Goal: Information Seeking & Learning: Learn about a topic

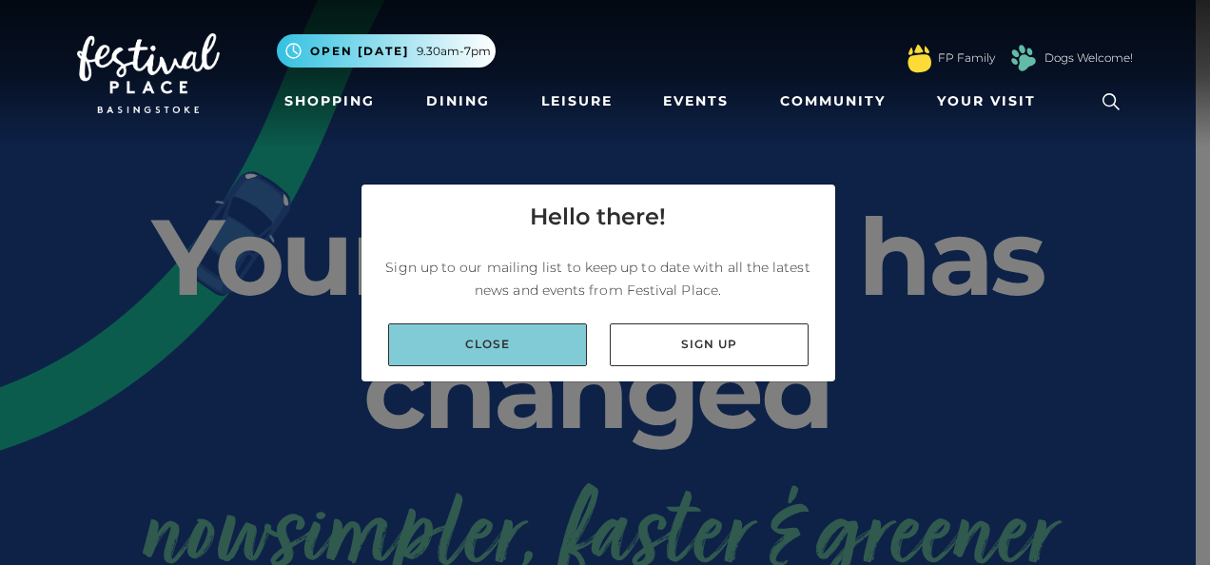
click at [522, 336] on link "Close" at bounding box center [487, 345] width 199 height 43
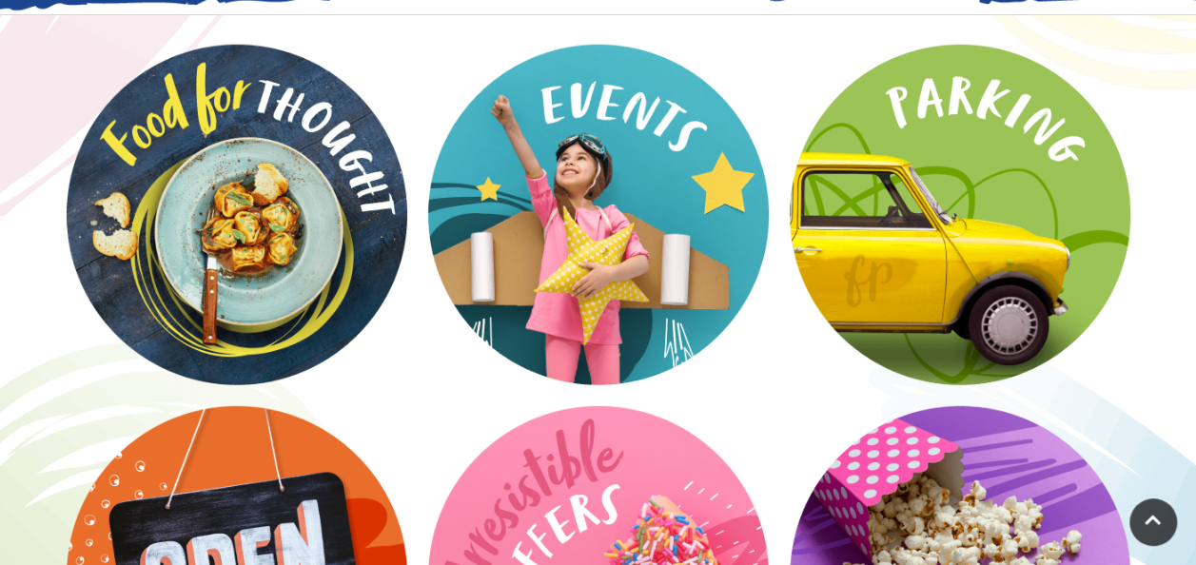
scroll to position [2501, 0]
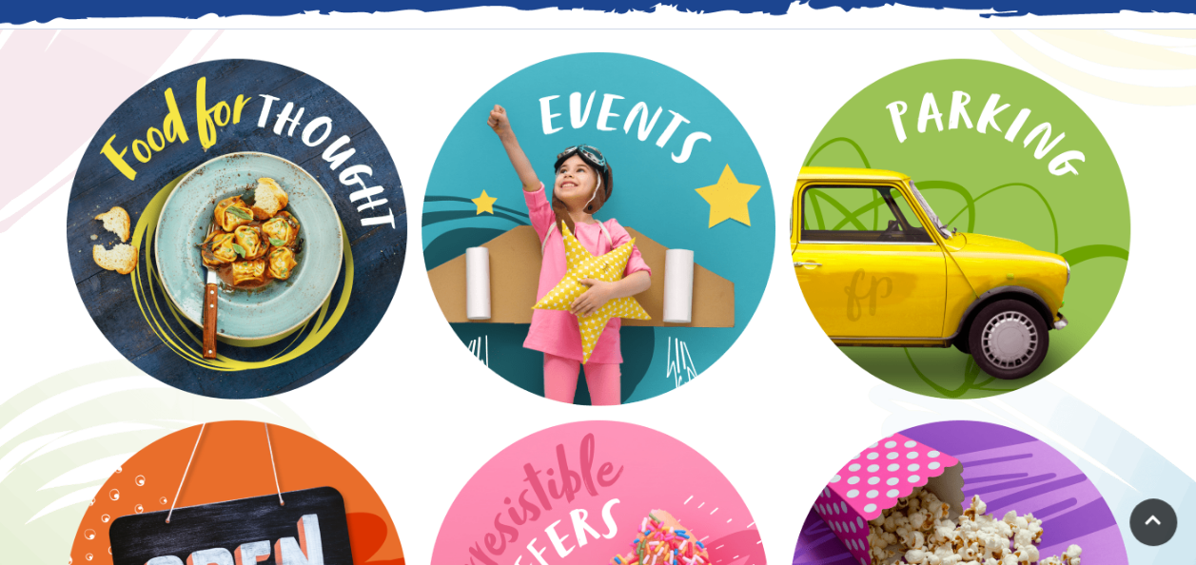
click at [622, 223] on video at bounding box center [599, 229] width 354 height 354
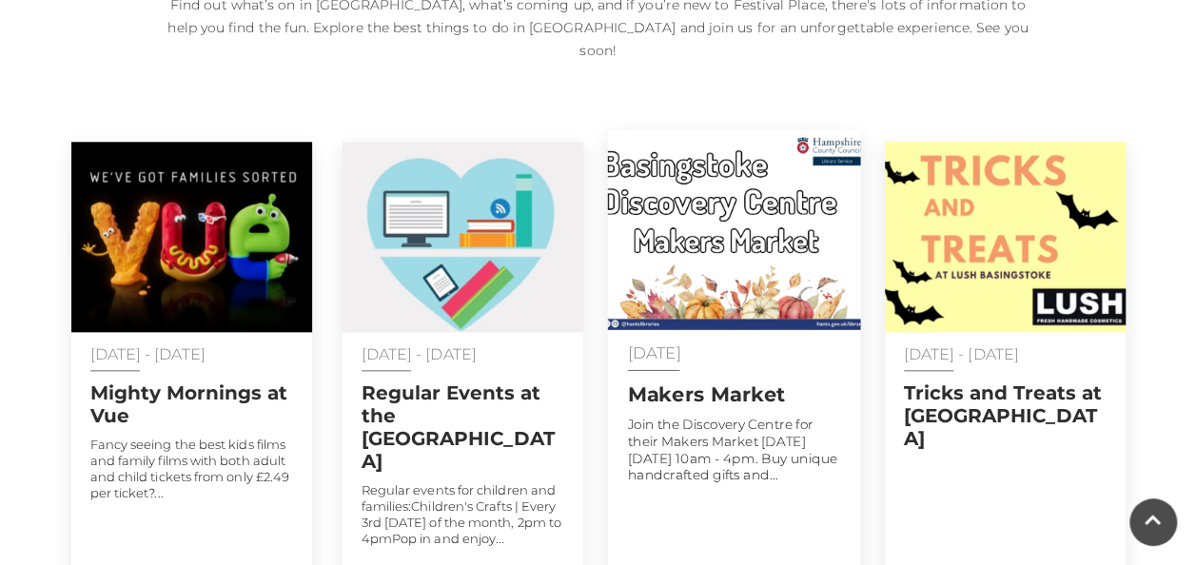
scroll to position [914, 0]
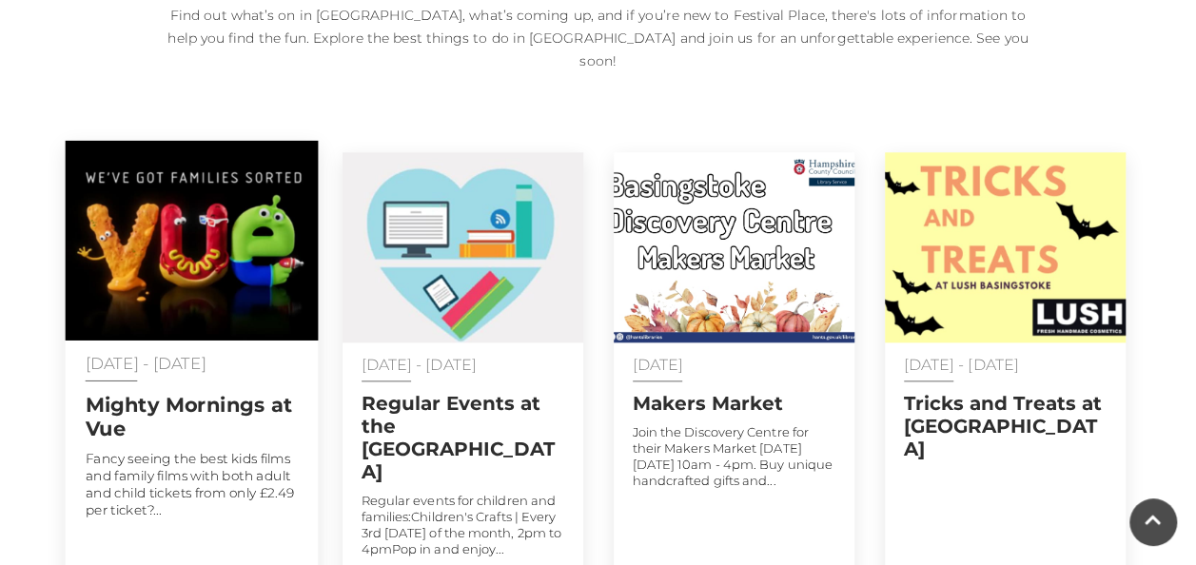
click at [171, 450] on p "Fancy seeing the best kids films and family films with both adult and child tic…" at bounding box center [191, 484] width 213 height 68
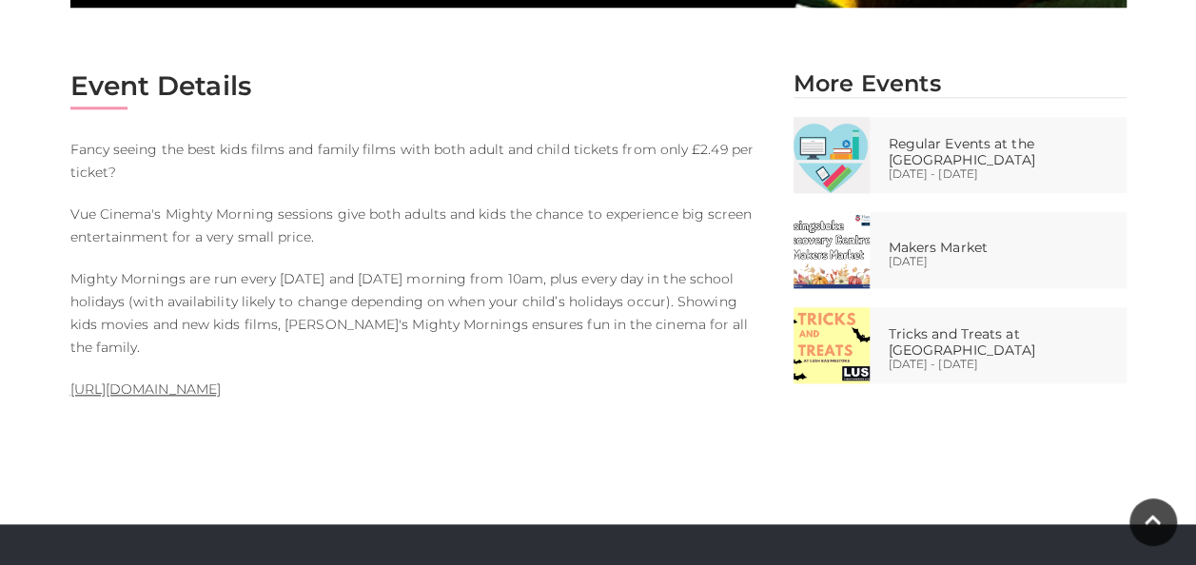
scroll to position [952, 0]
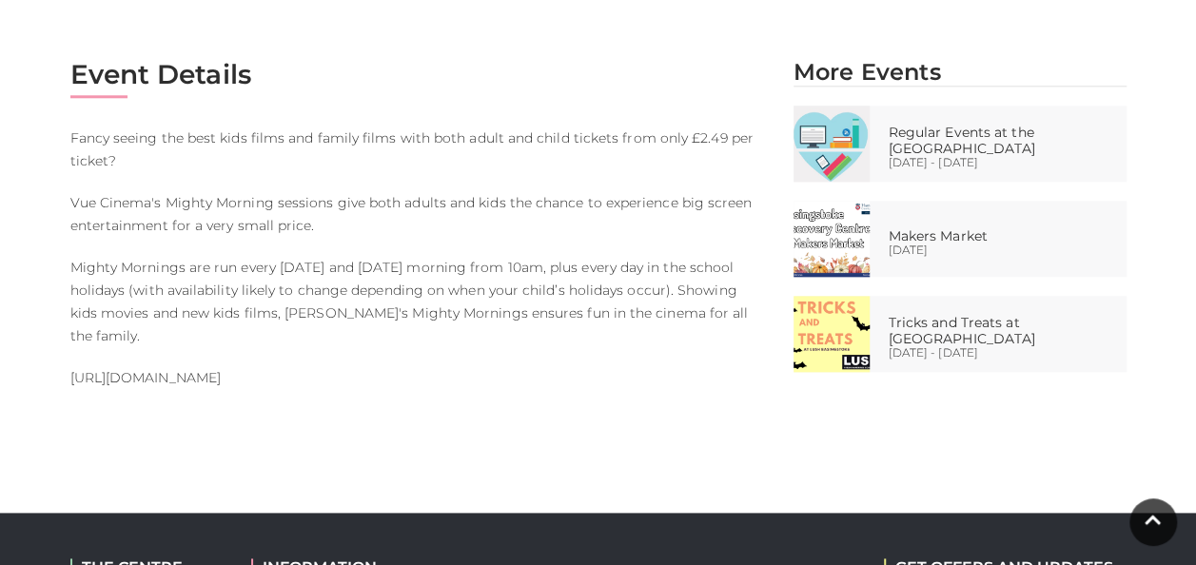
click at [195, 369] on link "https://www.myvue.com/family" at bounding box center [145, 377] width 150 height 17
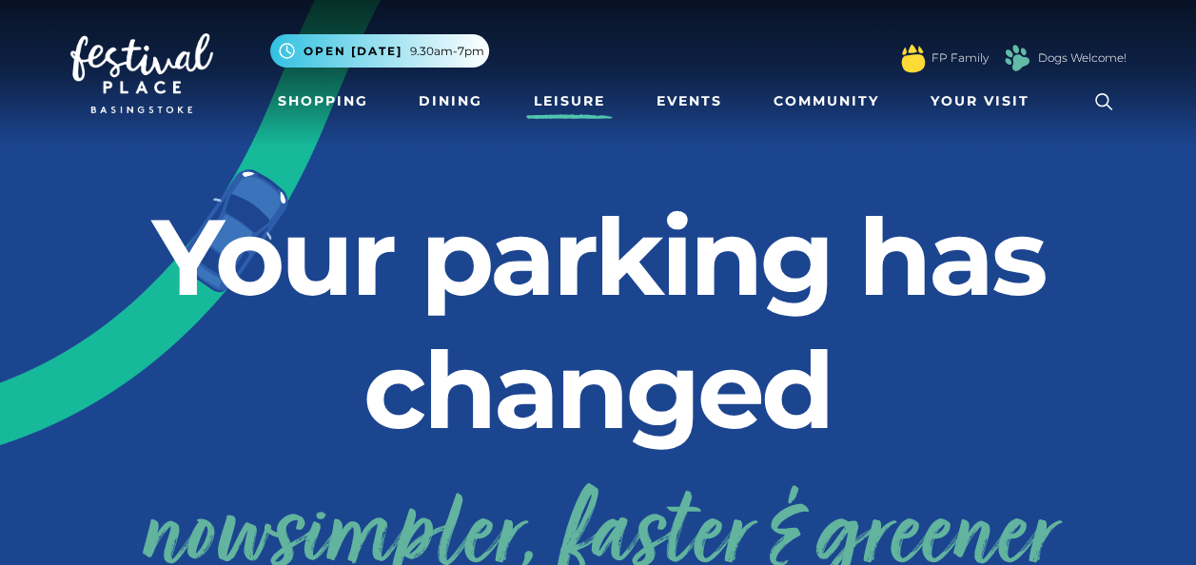
click at [564, 91] on link "Leisure" at bounding box center [569, 101] width 87 height 35
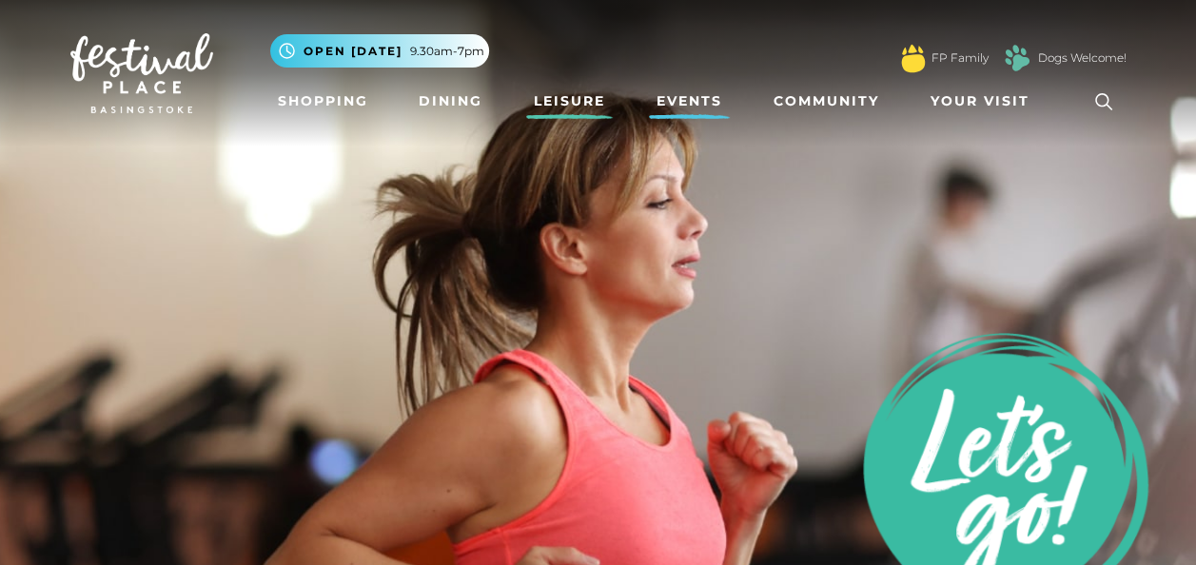
click at [683, 99] on link "Events" at bounding box center [689, 101] width 81 height 35
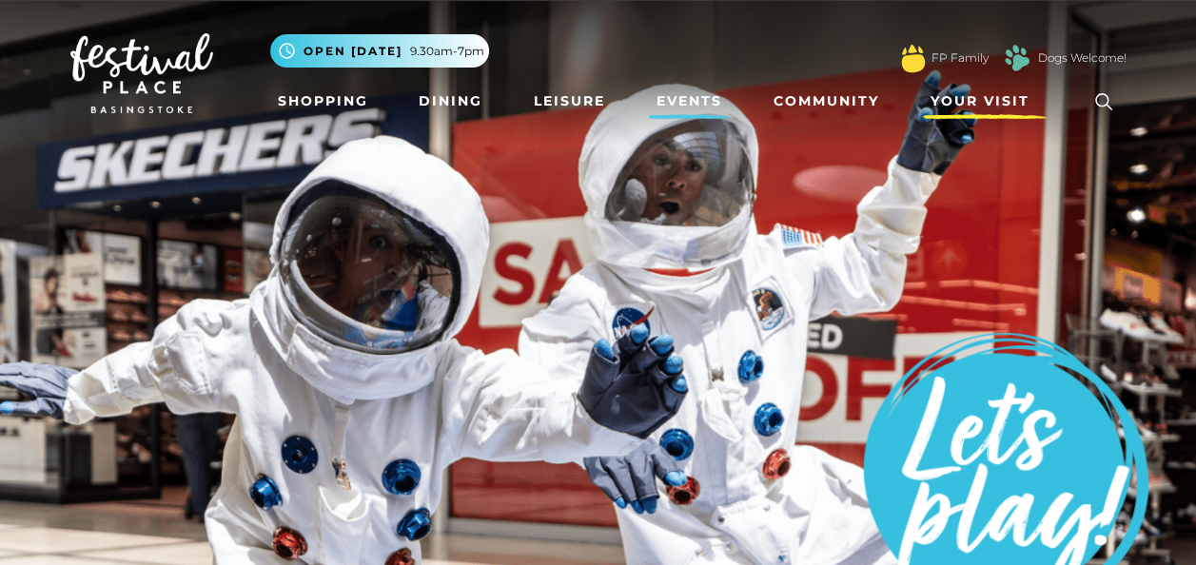
click at [993, 101] on span "Your Visit" at bounding box center [980, 101] width 99 height 20
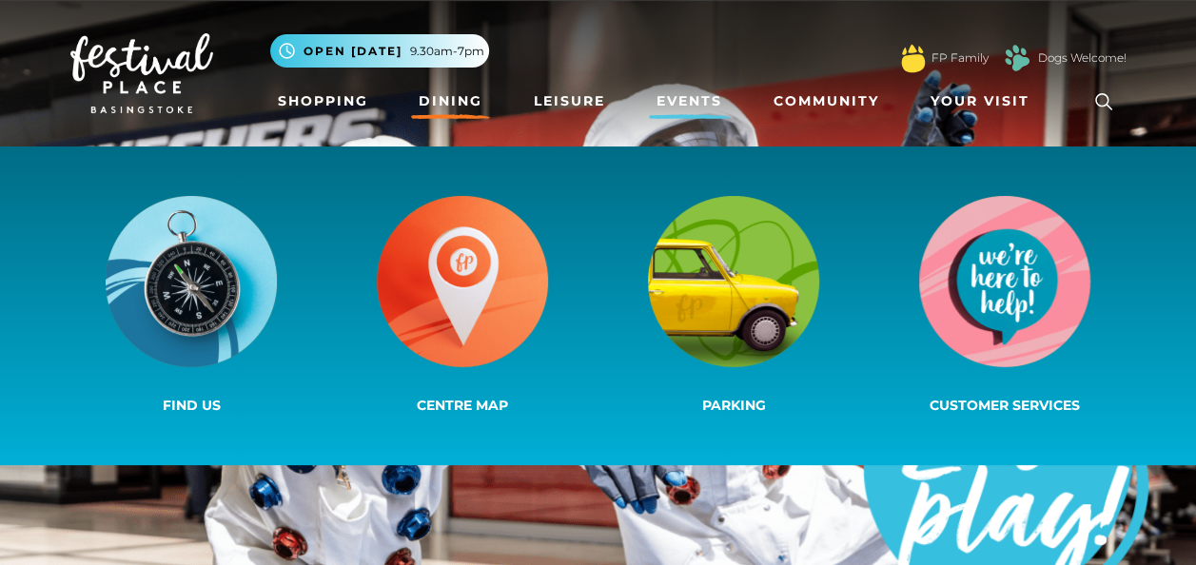
click at [447, 108] on link "Dining" at bounding box center [450, 101] width 79 height 35
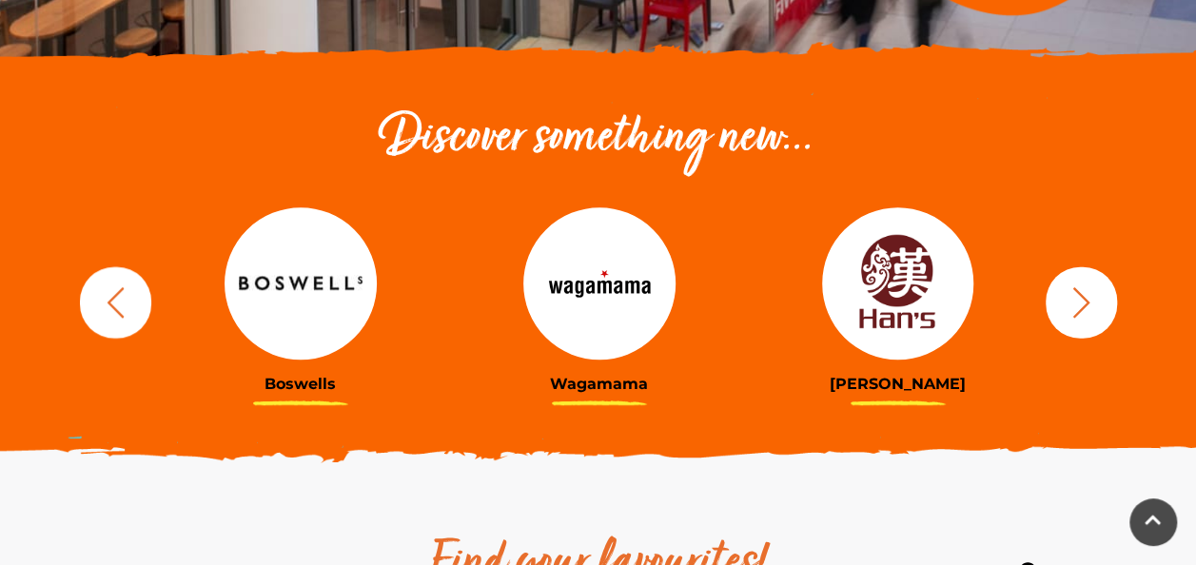
scroll to position [685, 0]
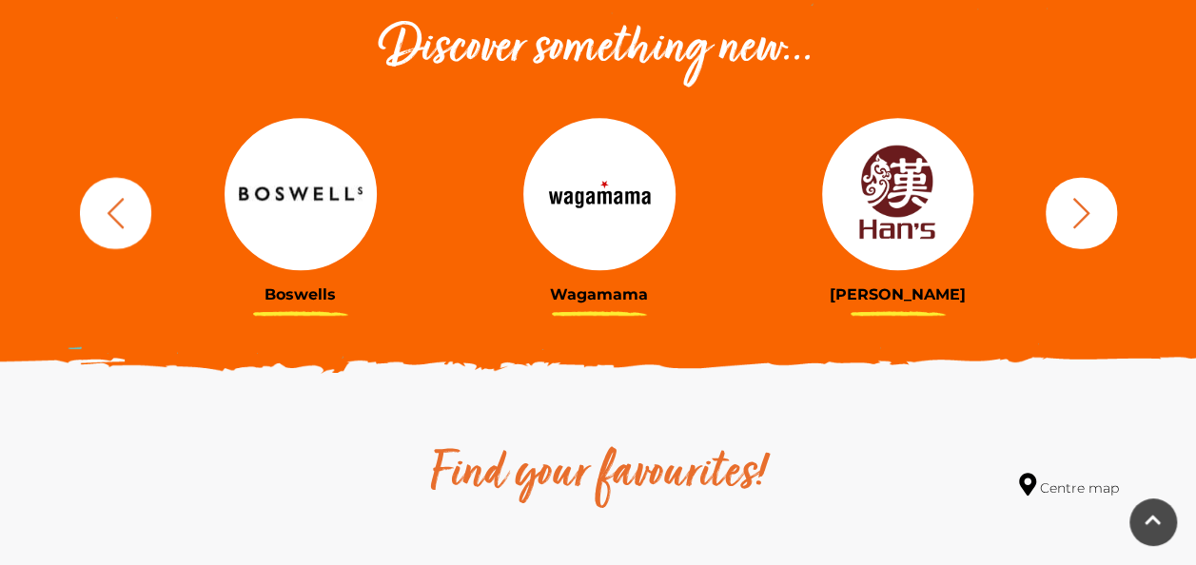
click at [1088, 220] on icon "button" at bounding box center [1081, 212] width 35 height 35
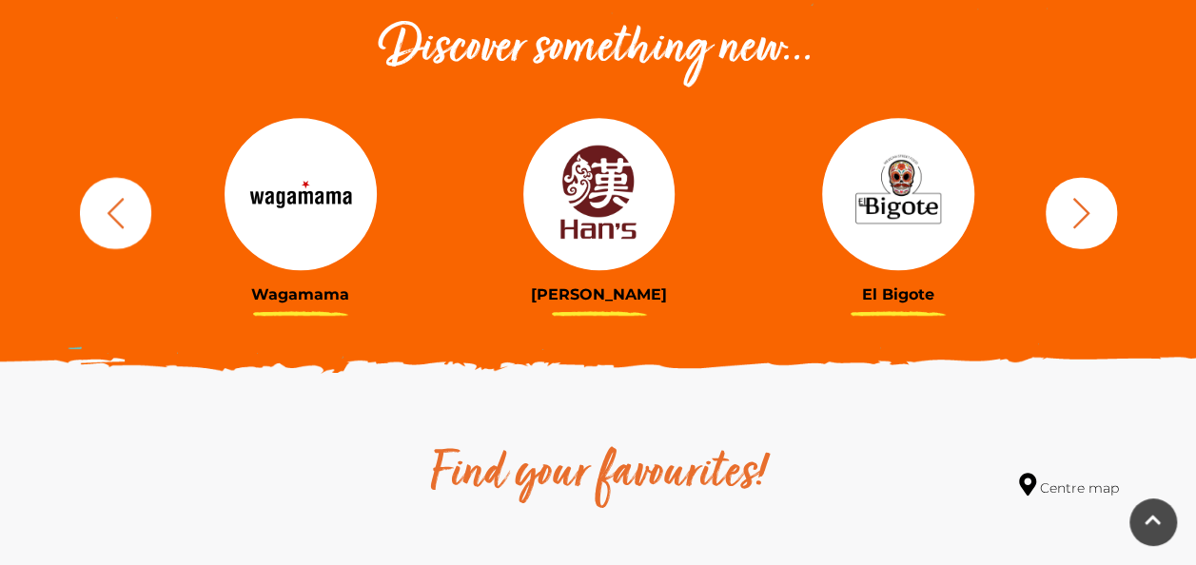
click at [1088, 220] on icon "button" at bounding box center [1081, 212] width 35 height 35
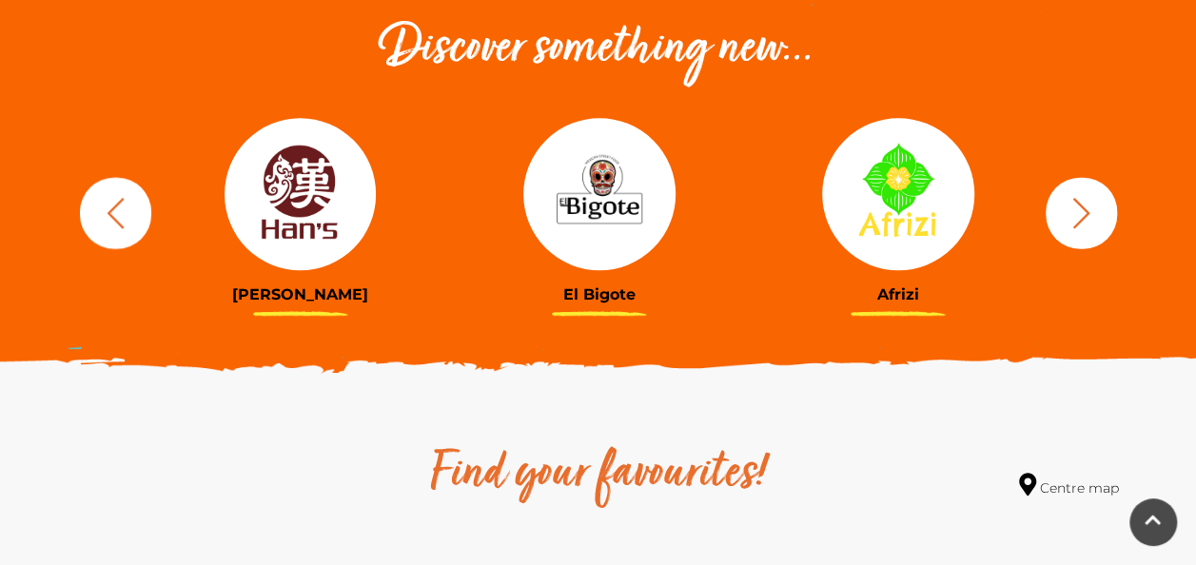
click at [1088, 220] on icon "button" at bounding box center [1081, 212] width 35 height 35
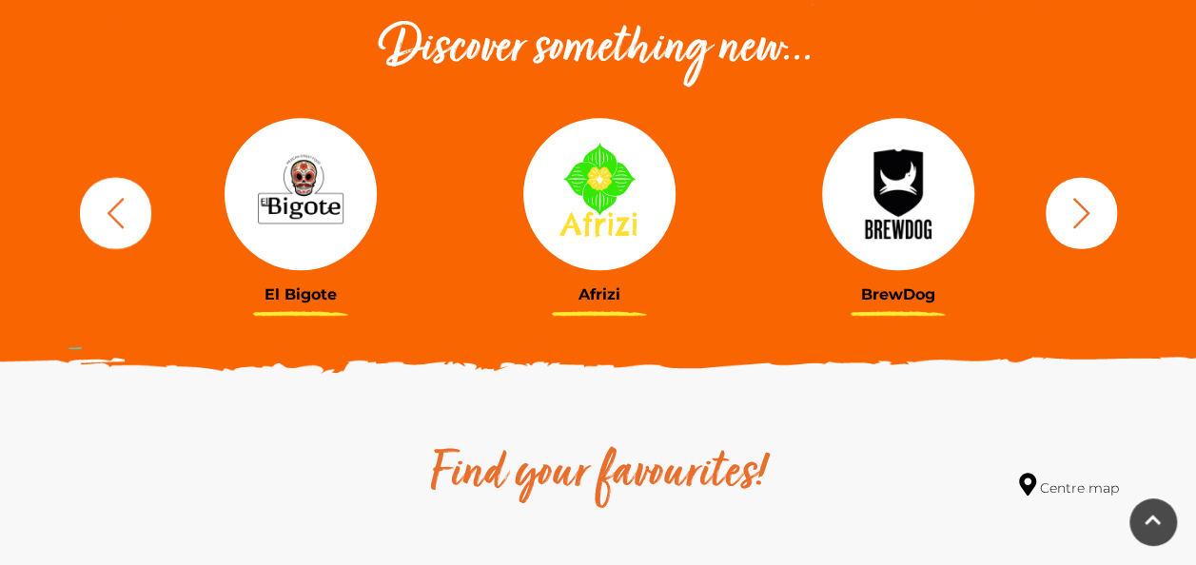
click at [1088, 220] on icon "button" at bounding box center [1081, 212] width 35 height 35
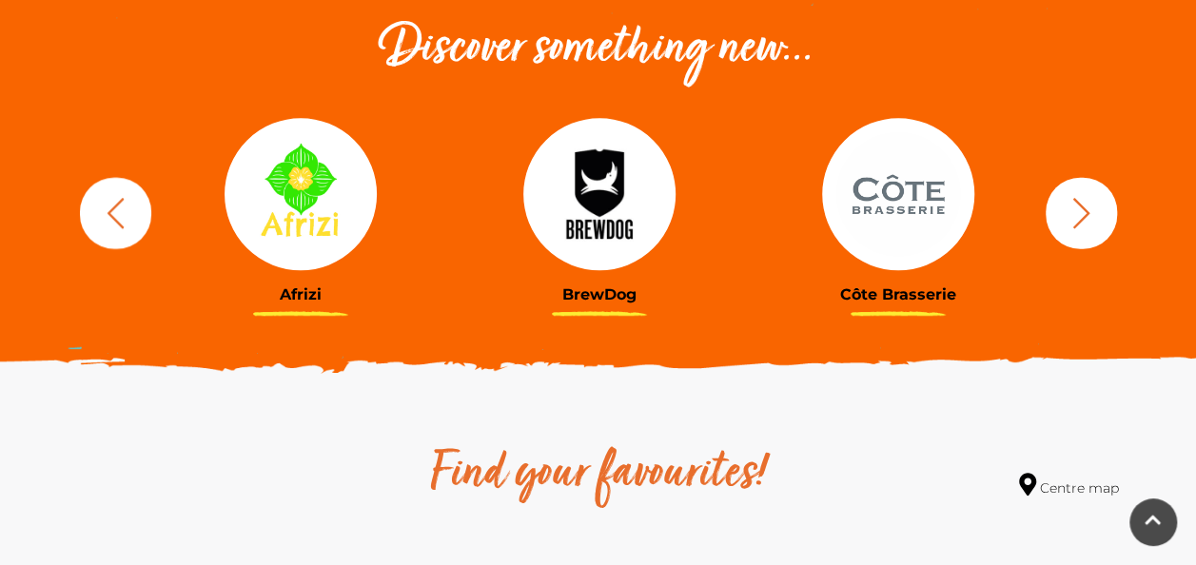
click at [1088, 220] on icon "button" at bounding box center [1081, 212] width 35 height 35
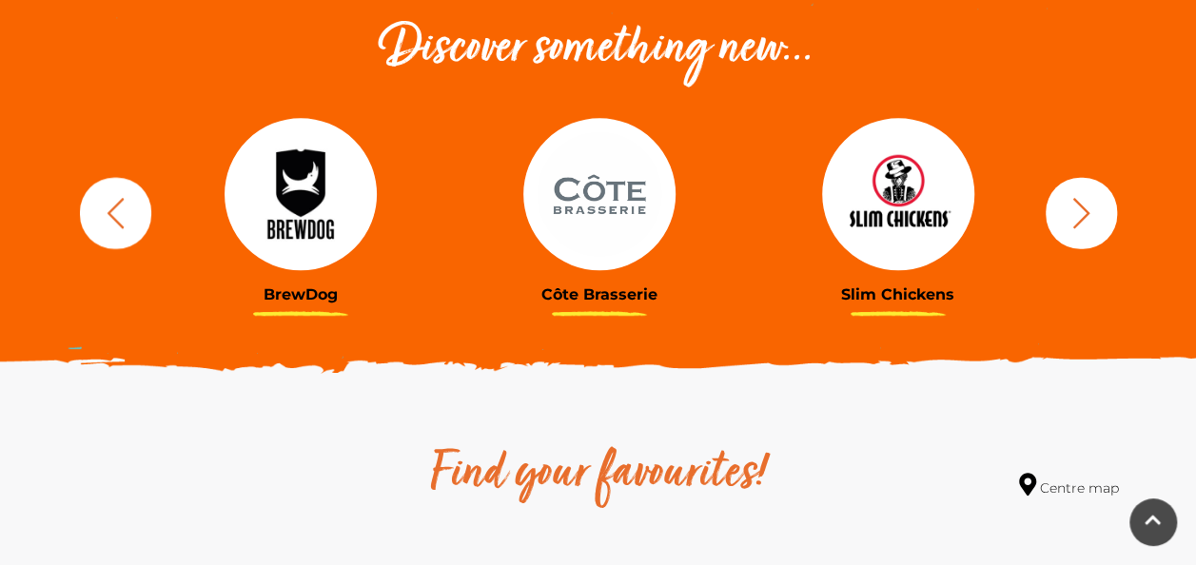
click at [1088, 220] on icon "button" at bounding box center [1081, 212] width 35 height 35
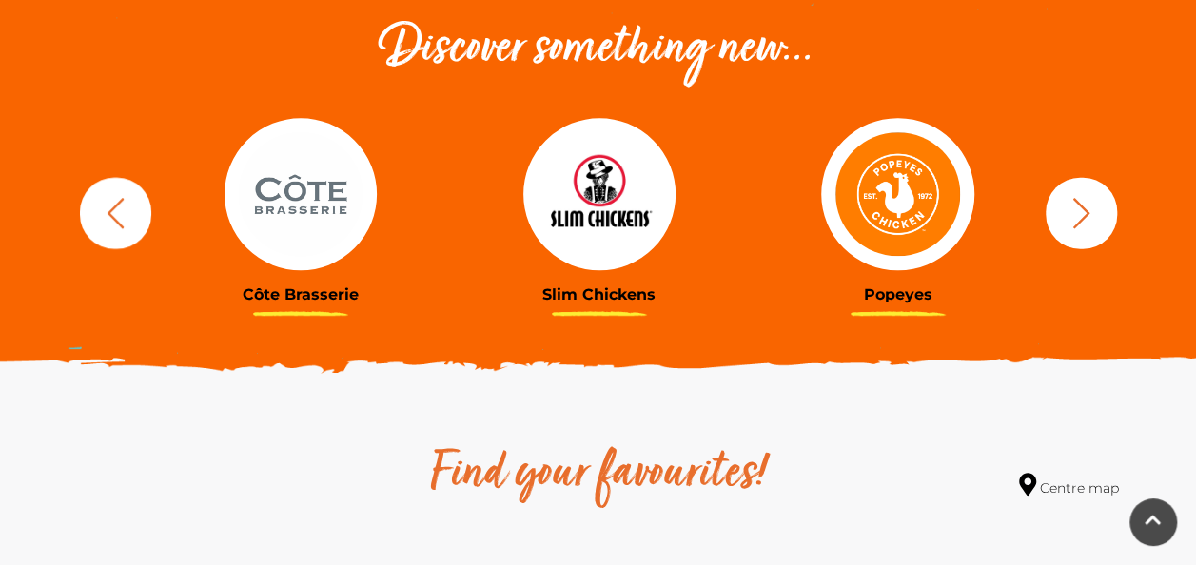
click at [1088, 220] on icon "button" at bounding box center [1081, 212] width 35 height 35
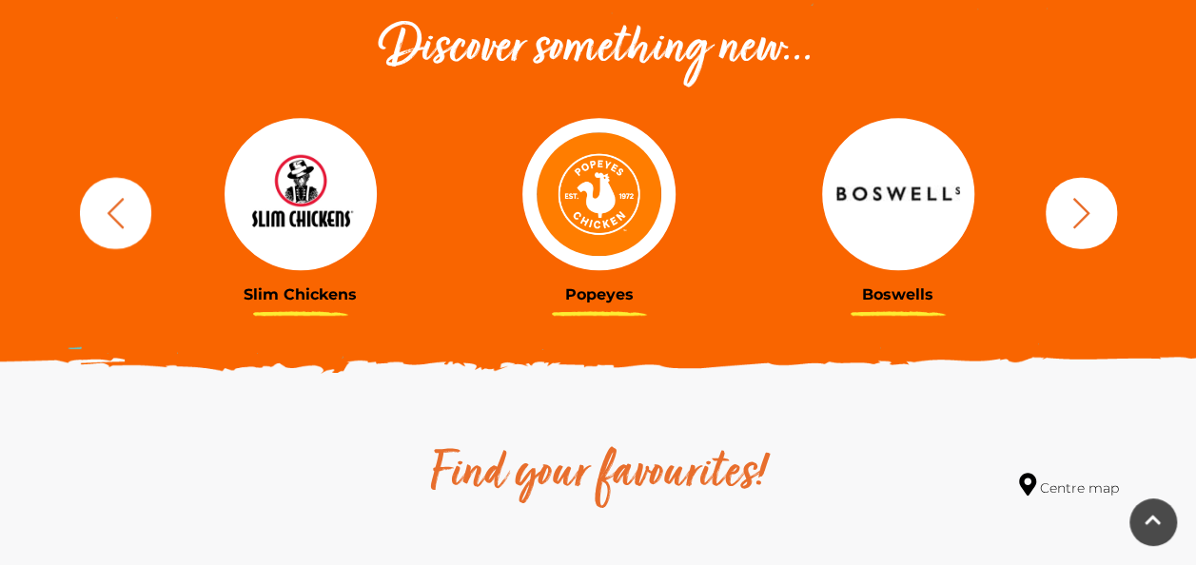
click at [1088, 220] on icon "button" at bounding box center [1081, 212] width 35 height 35
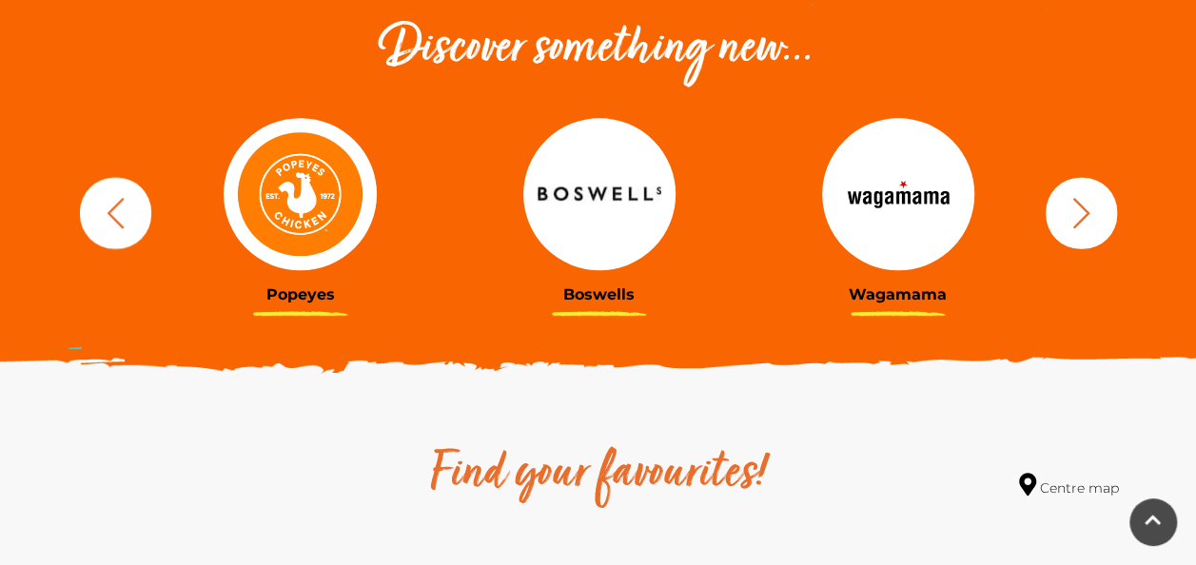
click at [1088, 220] on icon "button" at bounding box center [1081, 212] width 35 height 35
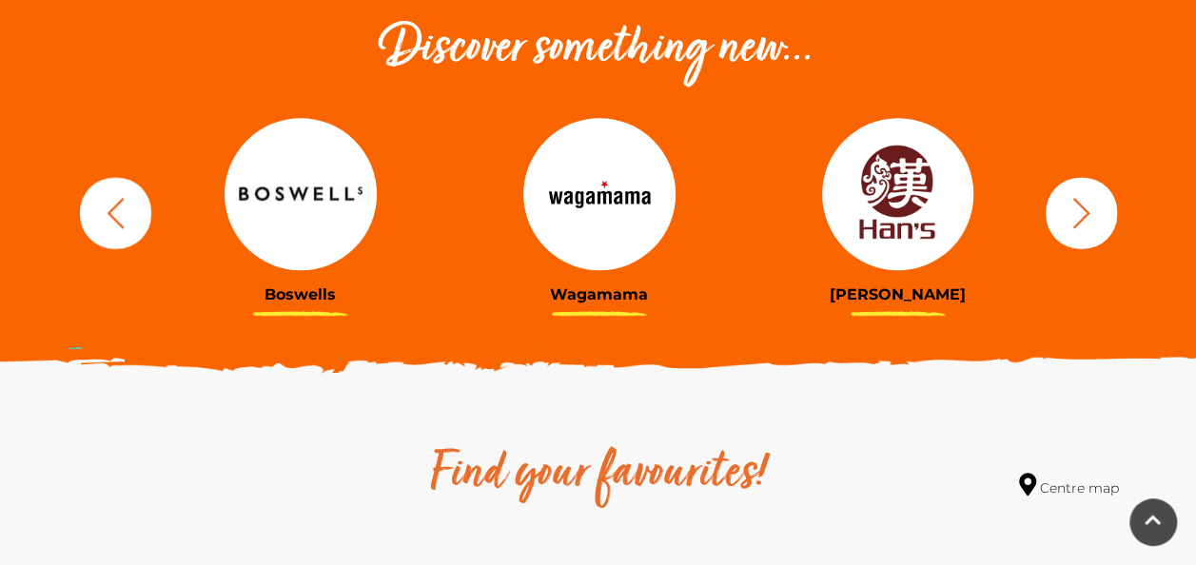
click at [904, 211] on img at bounding box center [898, 194] width 152 height 152
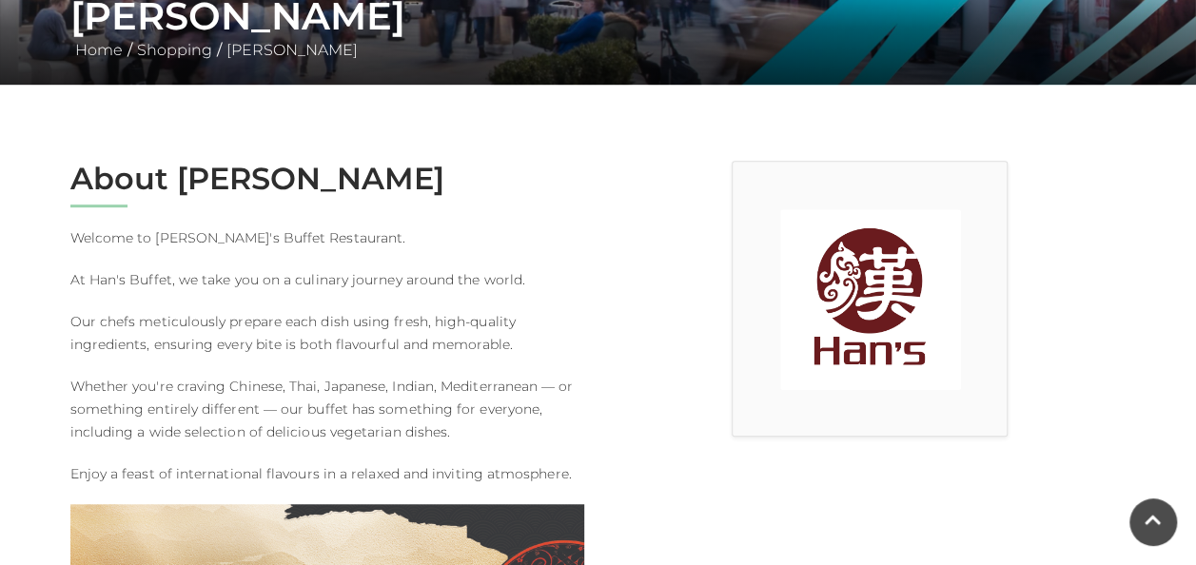
scroll to position [616, 0]
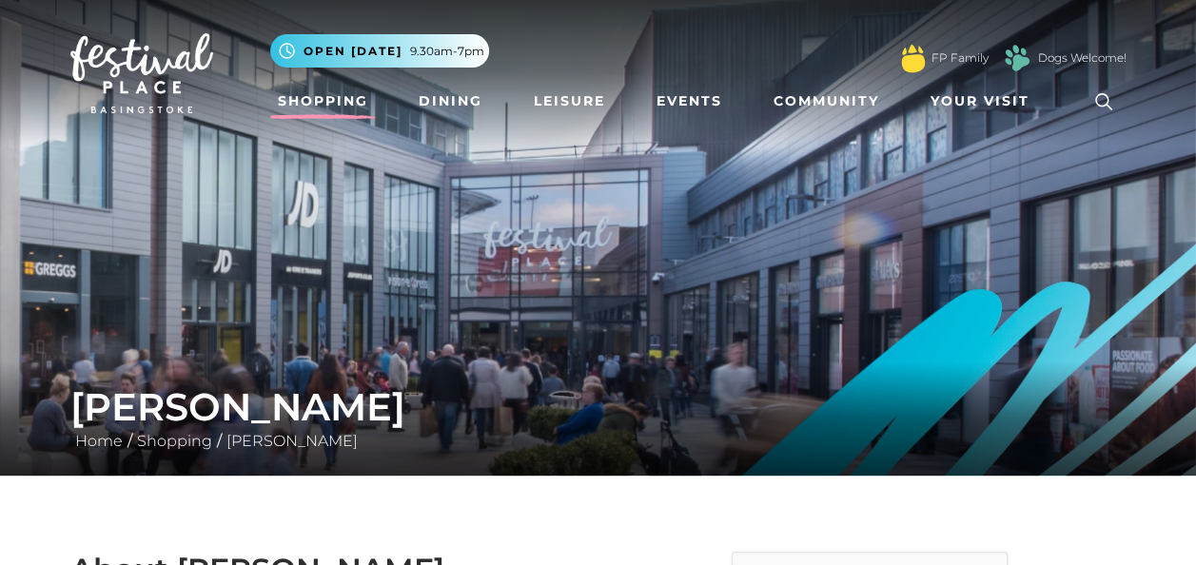
click at [324, 104] on link "Shopping" at bounding box center [323, 101] width 106 height 35
